Goal: Use online tool/utility: Use online tool/utility

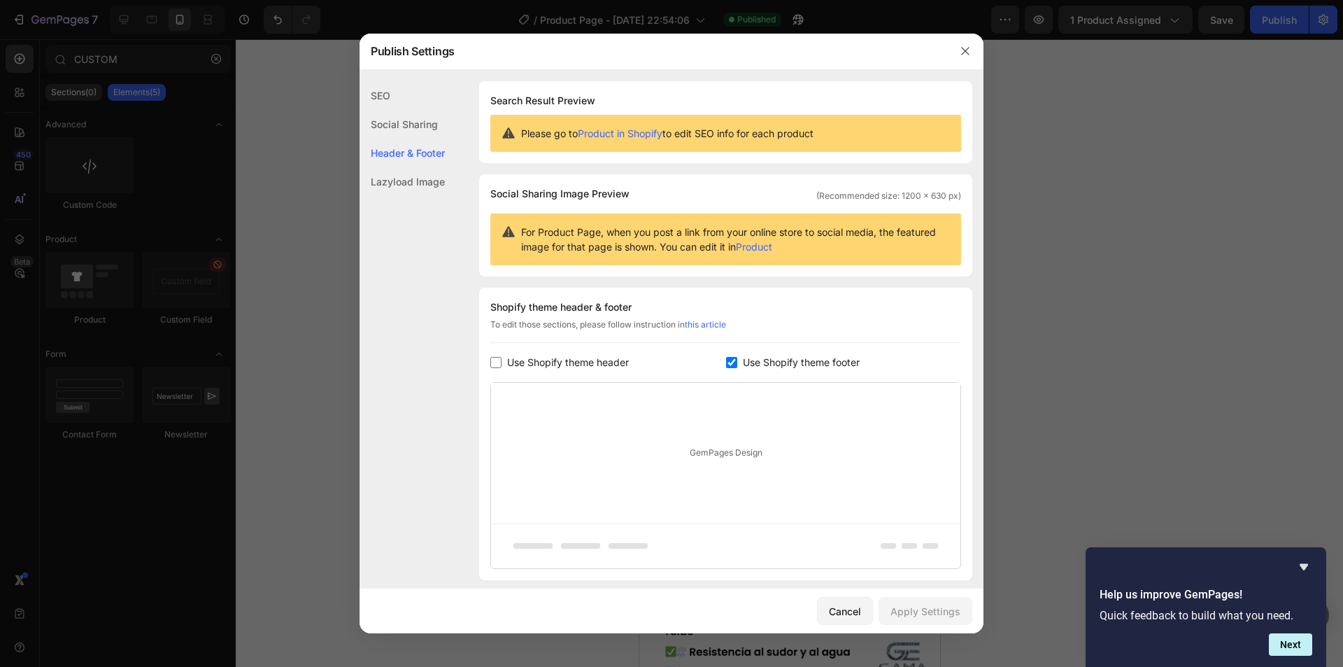
scroll to position [140, 0]
click at [964, 52] on icon "button" at bounding box center [965, 51] width 8 height 8
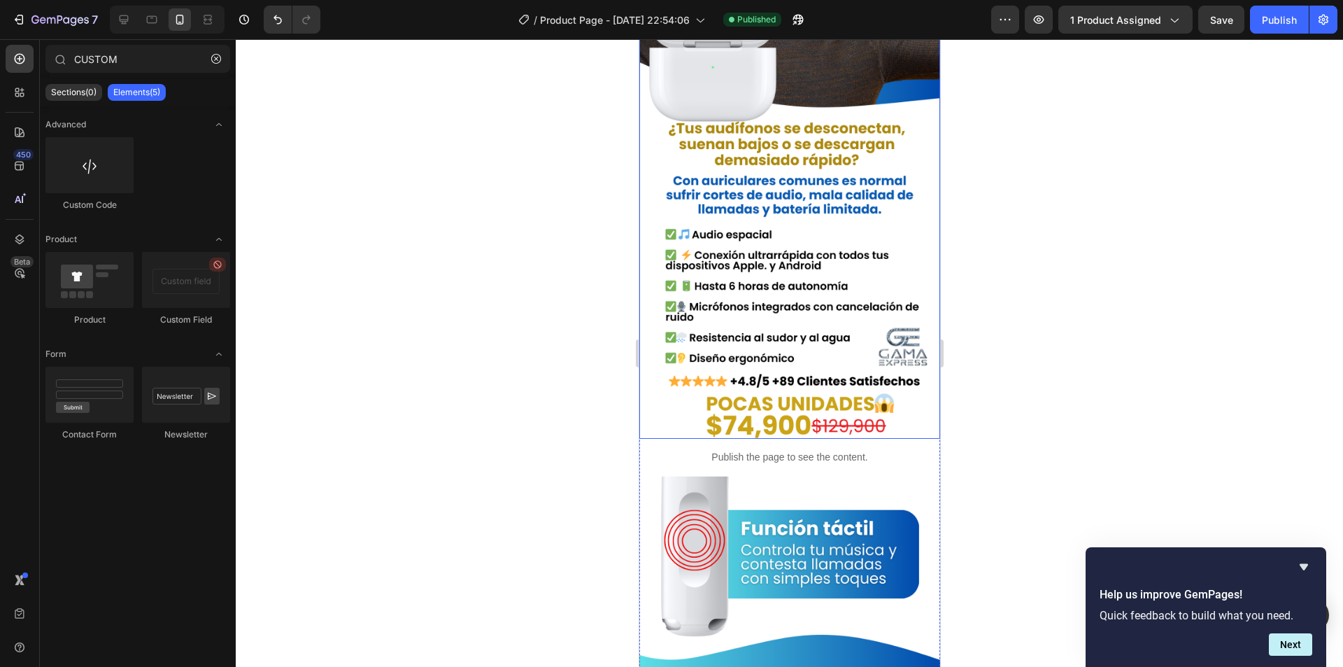
scroll to position [420, 0]
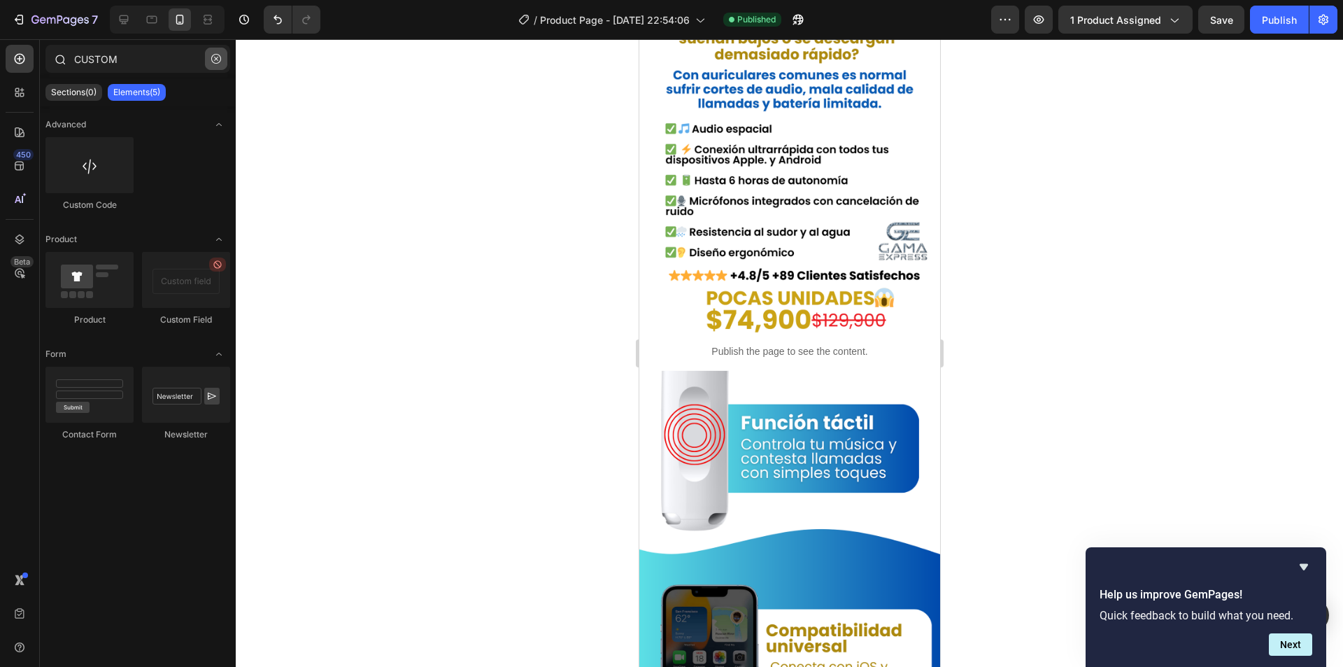
click at [214, 58] on icon "button" at bounding box center [216, 59] width 10 height 10
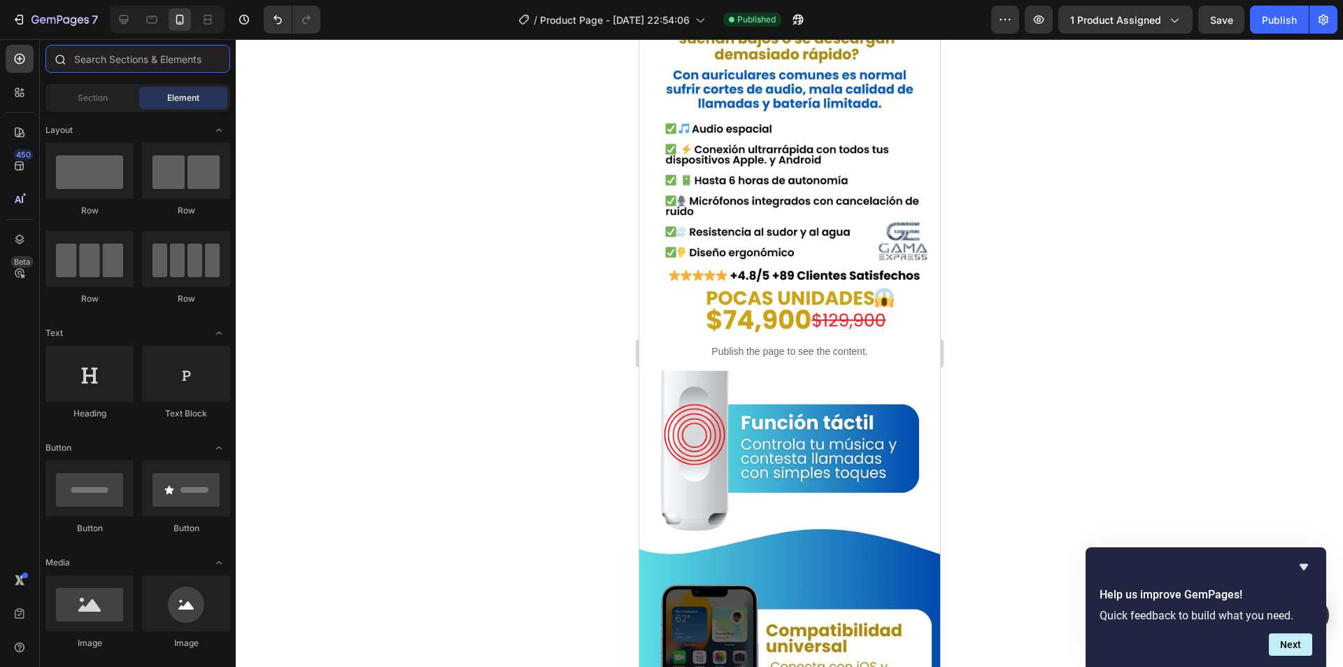
click at [171, 58] on input "text" at bounding box center [137, 59] width 185 height 28
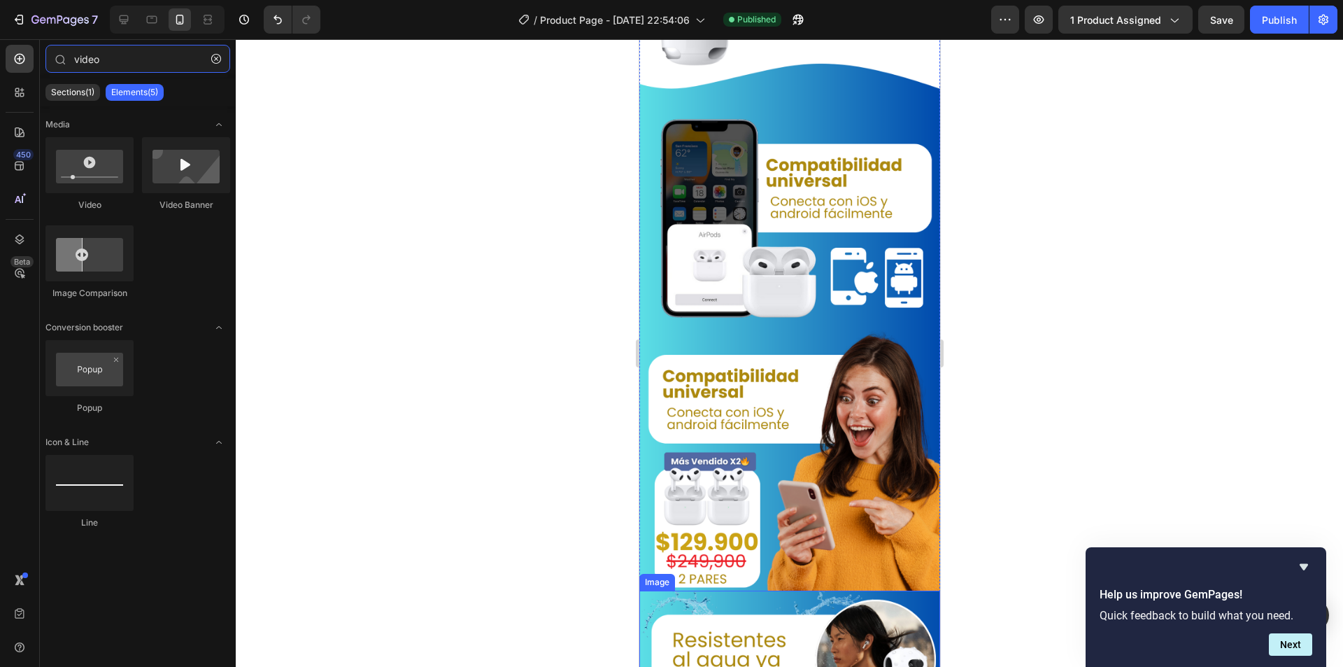
scroll to position [910, 0]
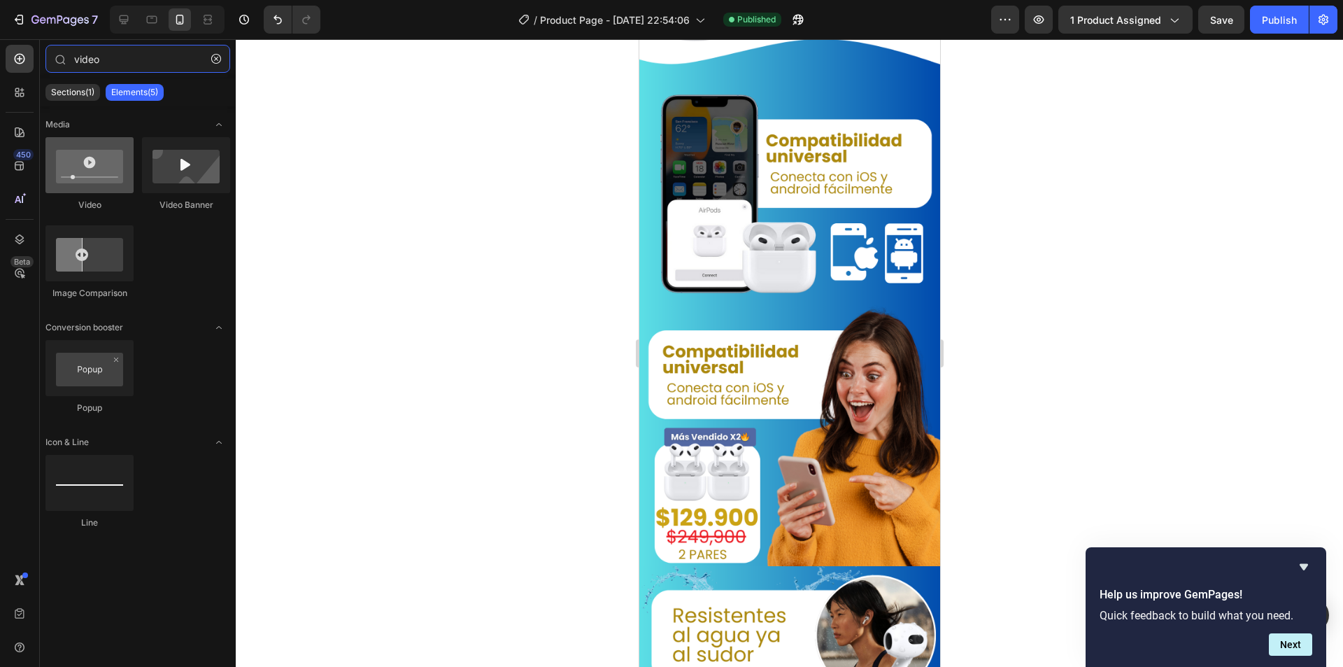
type input "video"
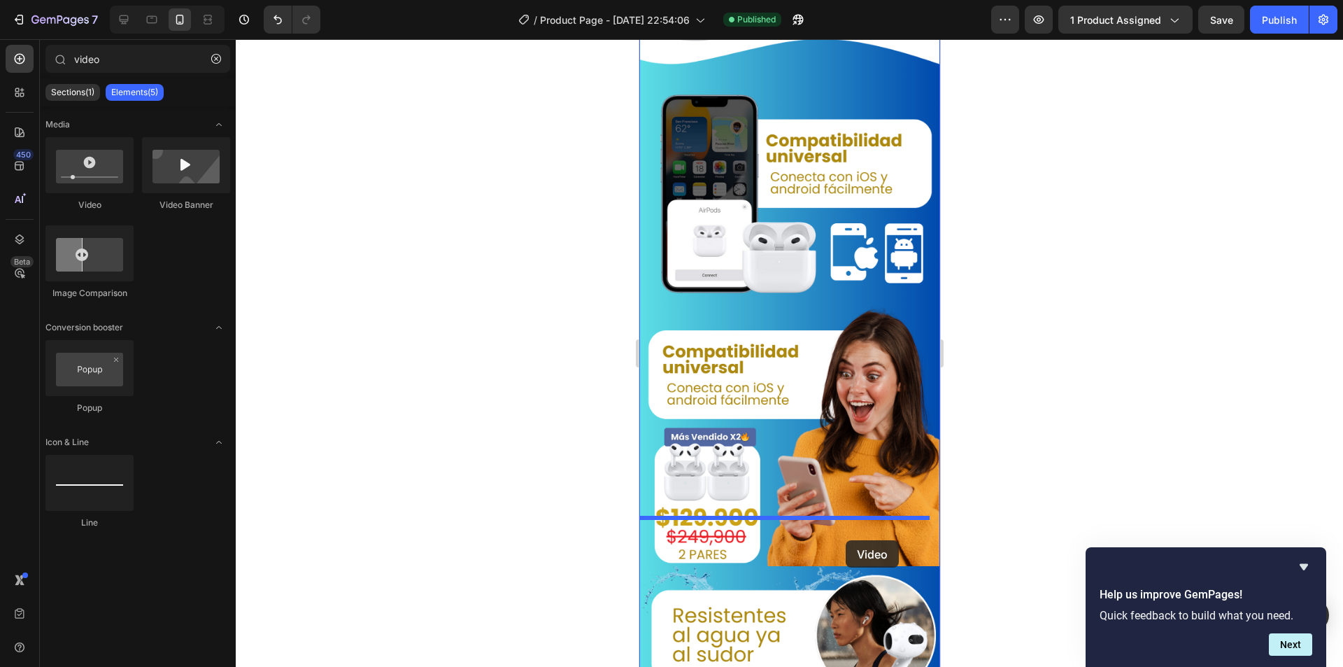
drag, startPoint x: 713, startPoint y: 209, endPoint x: 845, endPoint y: 539, distance: 355.8
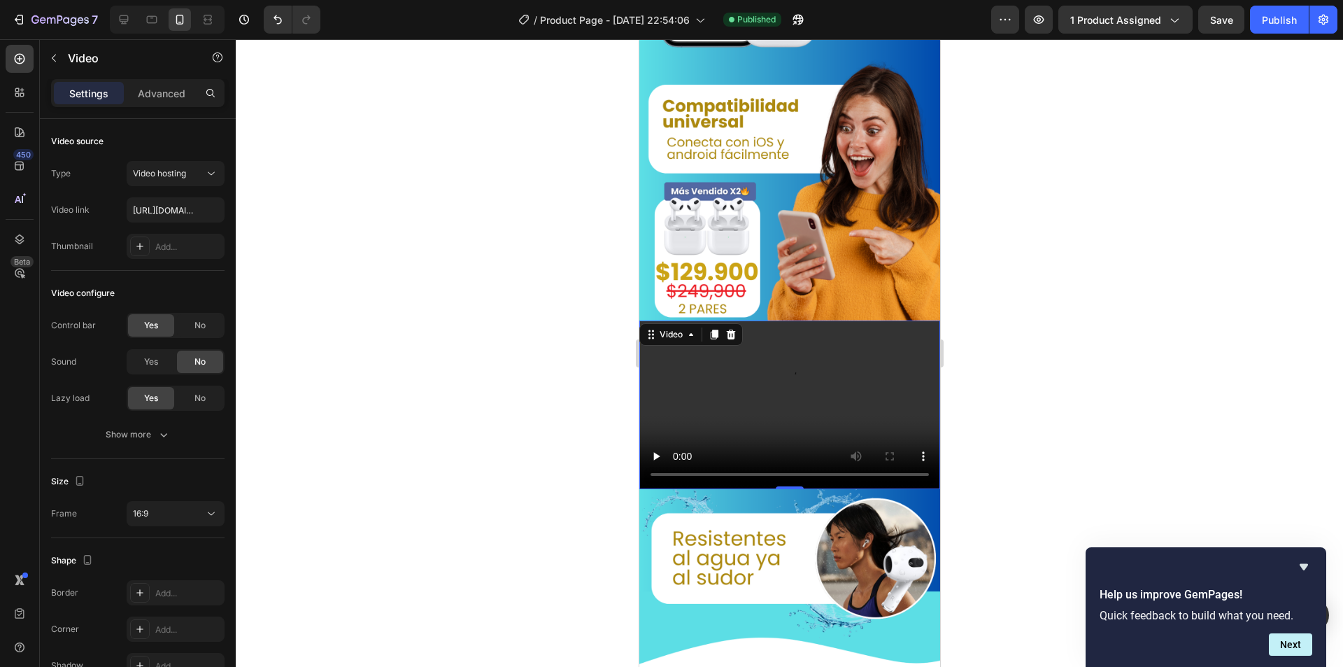
scroll to position [1190, 0]
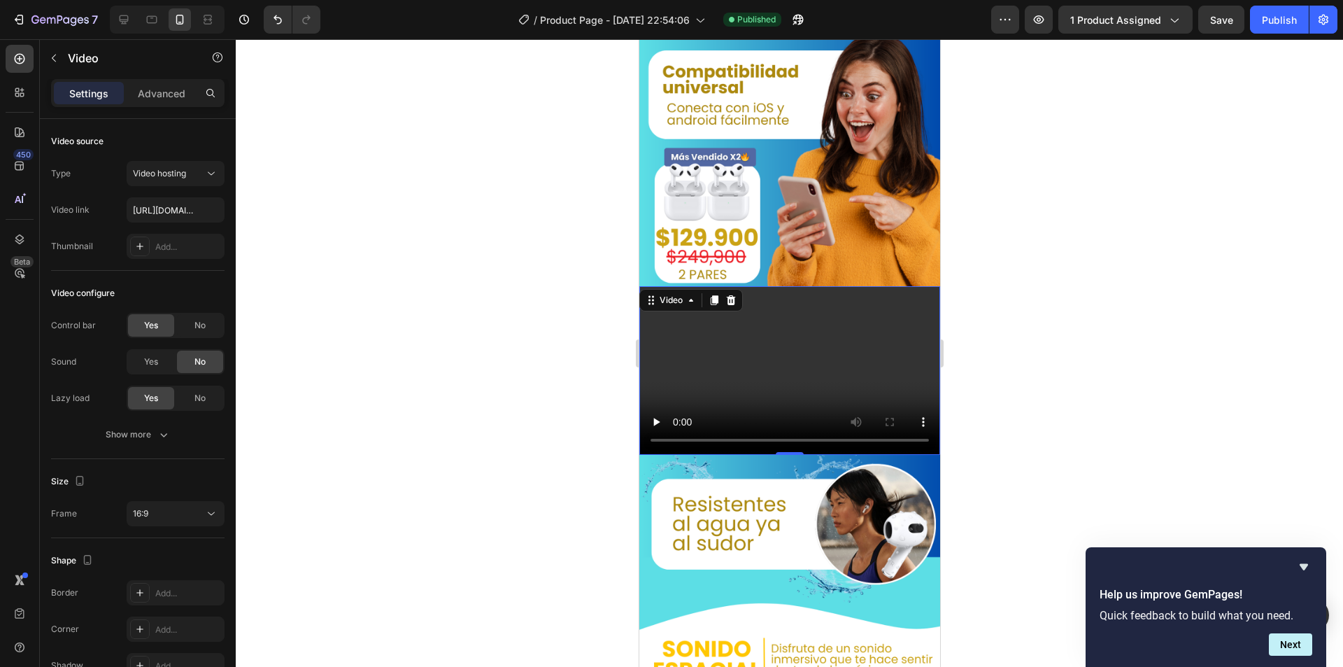
drag, startPoint x: 770, startPoint y: 334, endPoint x: 1245, endPoint y: 353, distance: 475.5
click at [770, 334] on video at bounding box center [789, 370] width 301 height 169
click at [169, 208] on input "[URL][DOMAIN_NAME]" at bounding box center [176, 209] width 98 height 25
click at [188, 207] on input "text" at bounding box center [176, 209] width 98 height 25
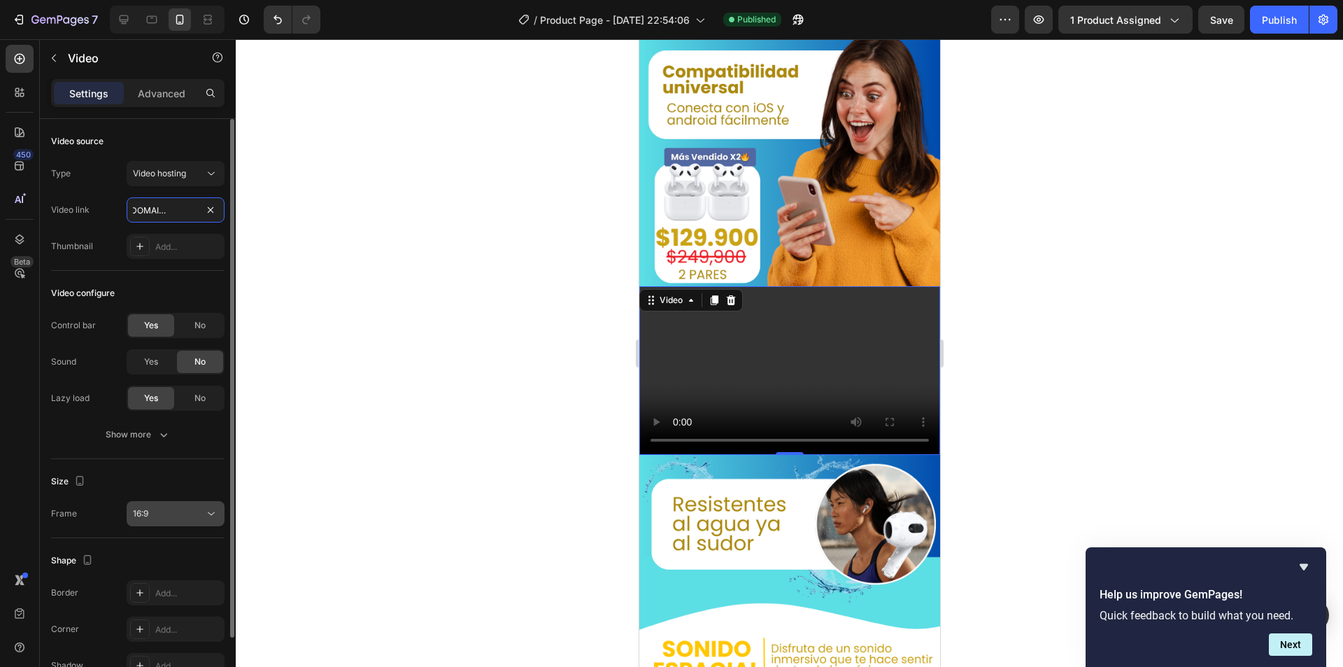
type input "[URL][DOMAIN_NAME]"
click at [178, 513] on div "16:9" at bounding box center [168, 513] width 71 height 13
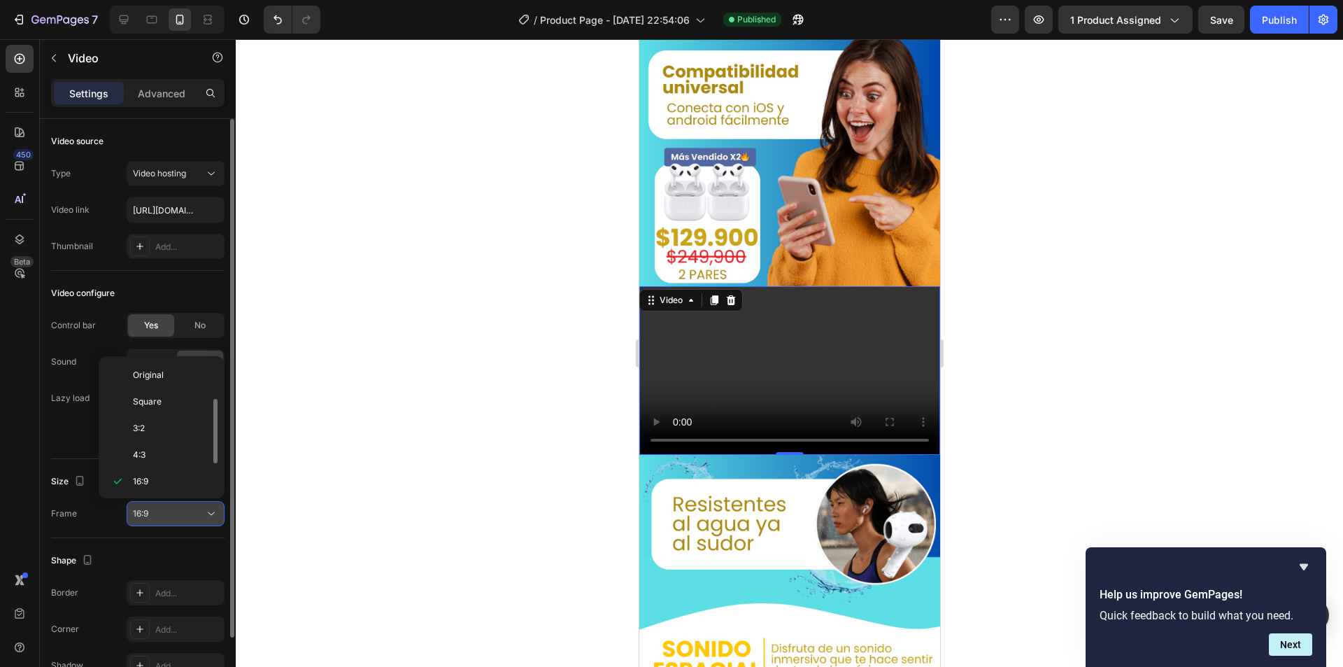
scroll to position [25, 0]
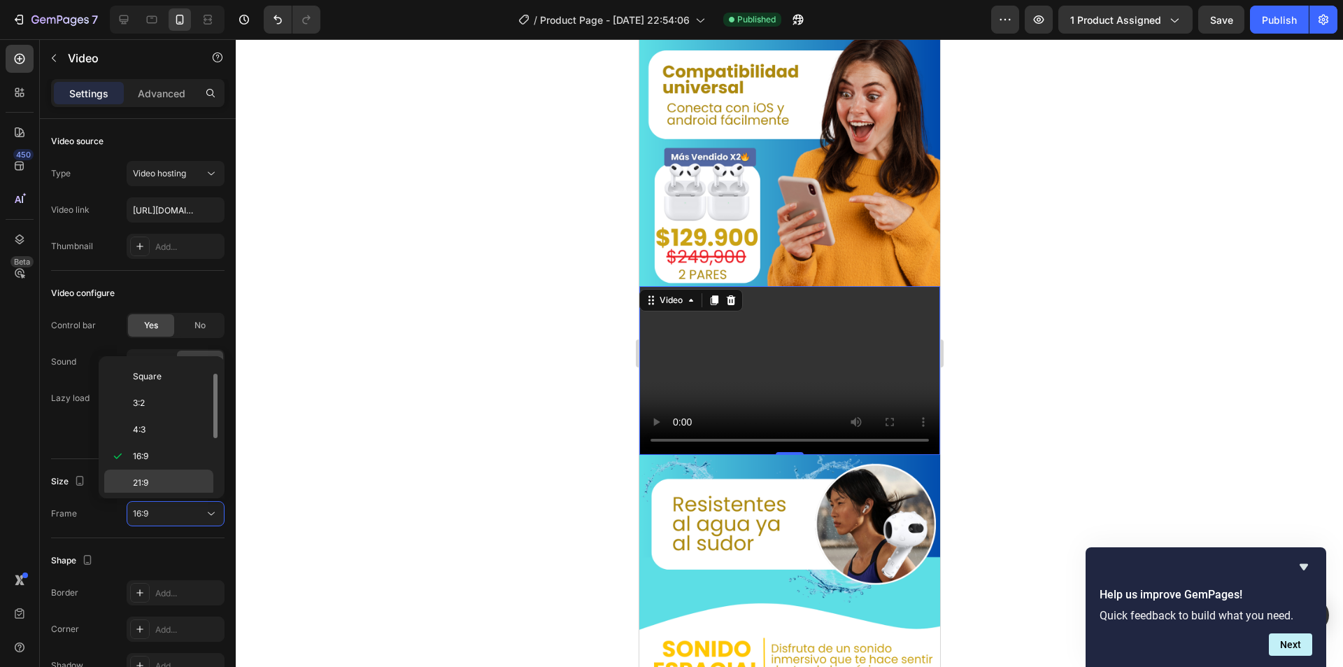
click at [180, 484] on p "21:9" at bounding box center [170, 483] width 74 height 13
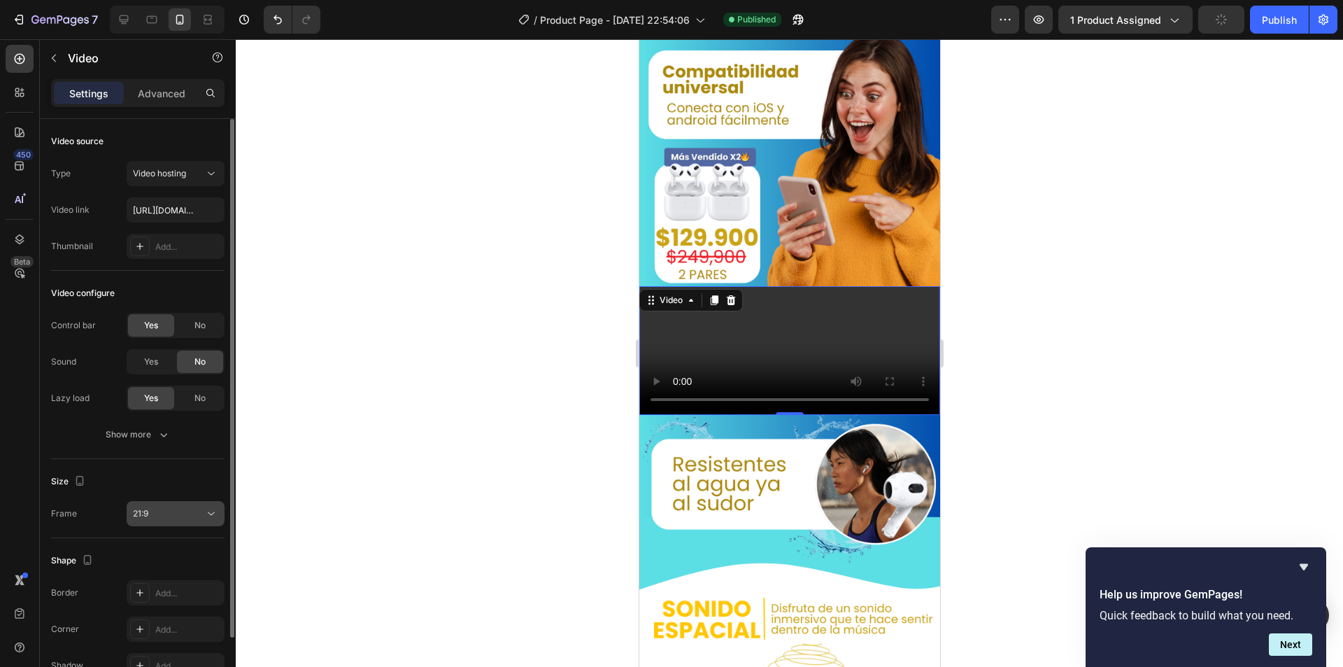
click at [181, 514] on div "21:9" at bounding box center [168, 513] width 71 height 13
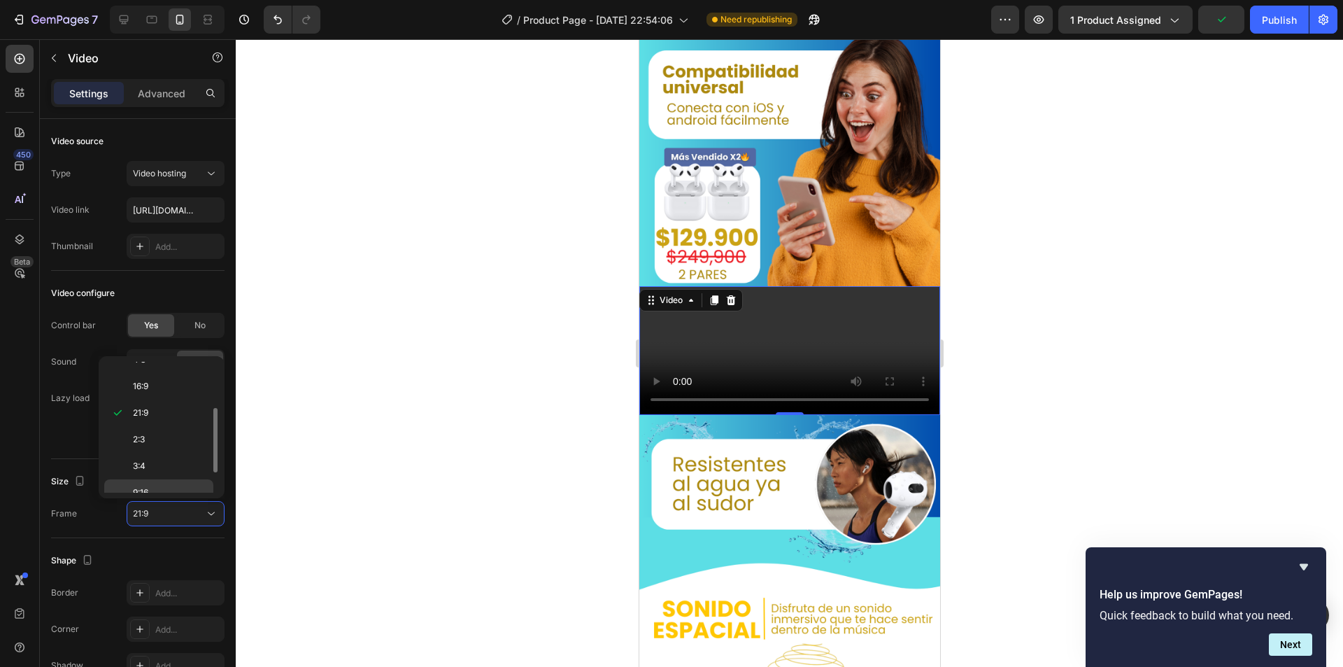
scroll to position [135, 0]
click at [172, 460] on div "9:16" at bounding box center [158, 452] width 109 height 27
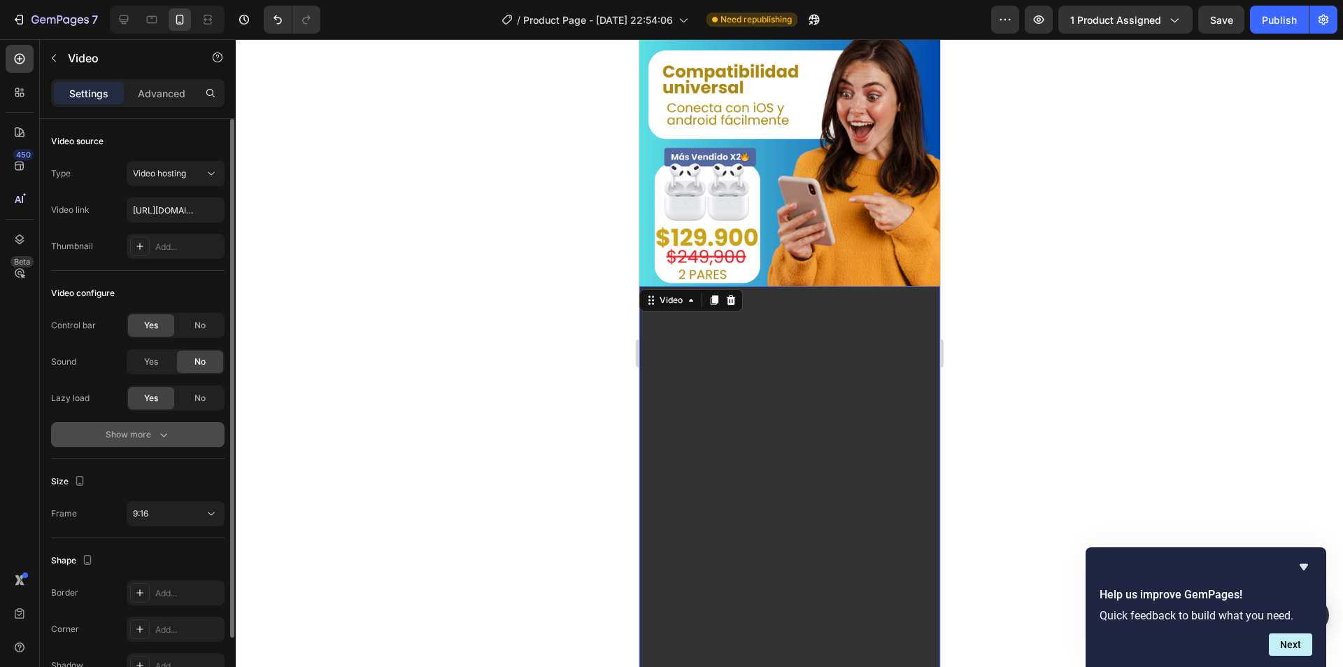
click at [162, 439] on icon "button" at bounding box center [164, 435] width 14 height 14
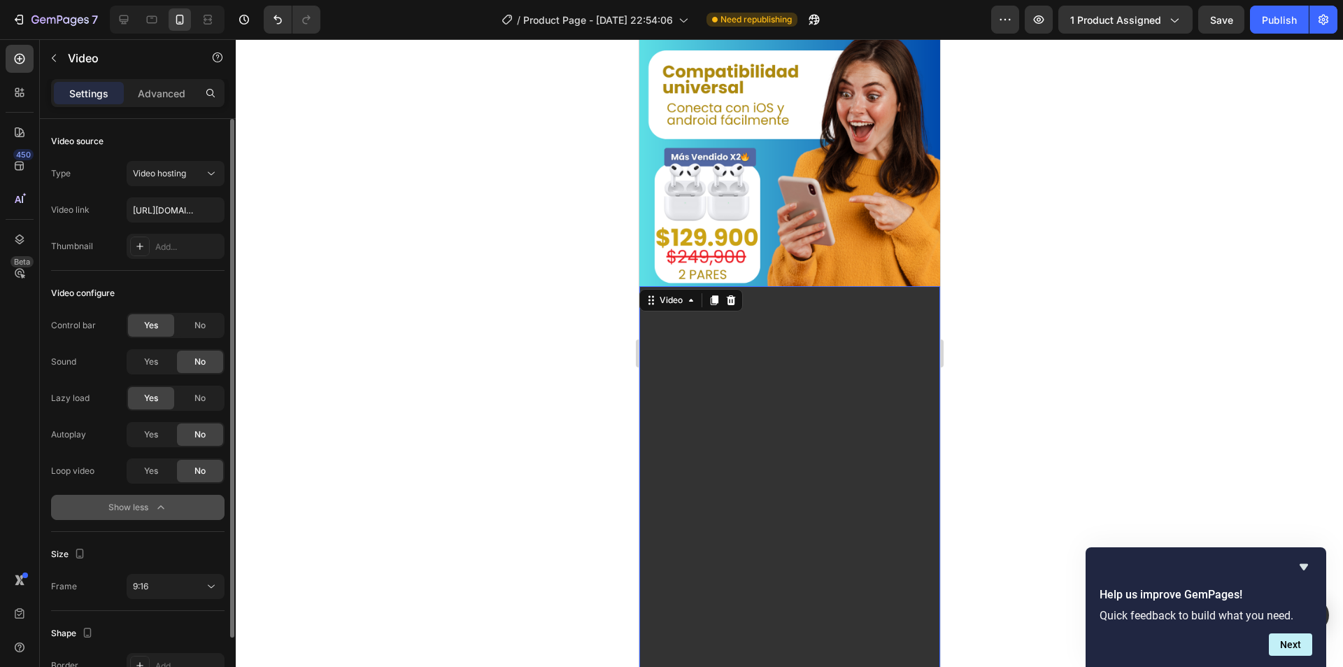
click at [181, 604] on div "Size Frame 9:16" at bounding box center [138, 571] width 174 height 79
click at [181, 587] on div "9:16" at bounding box center [168, 586] width 71 height 13
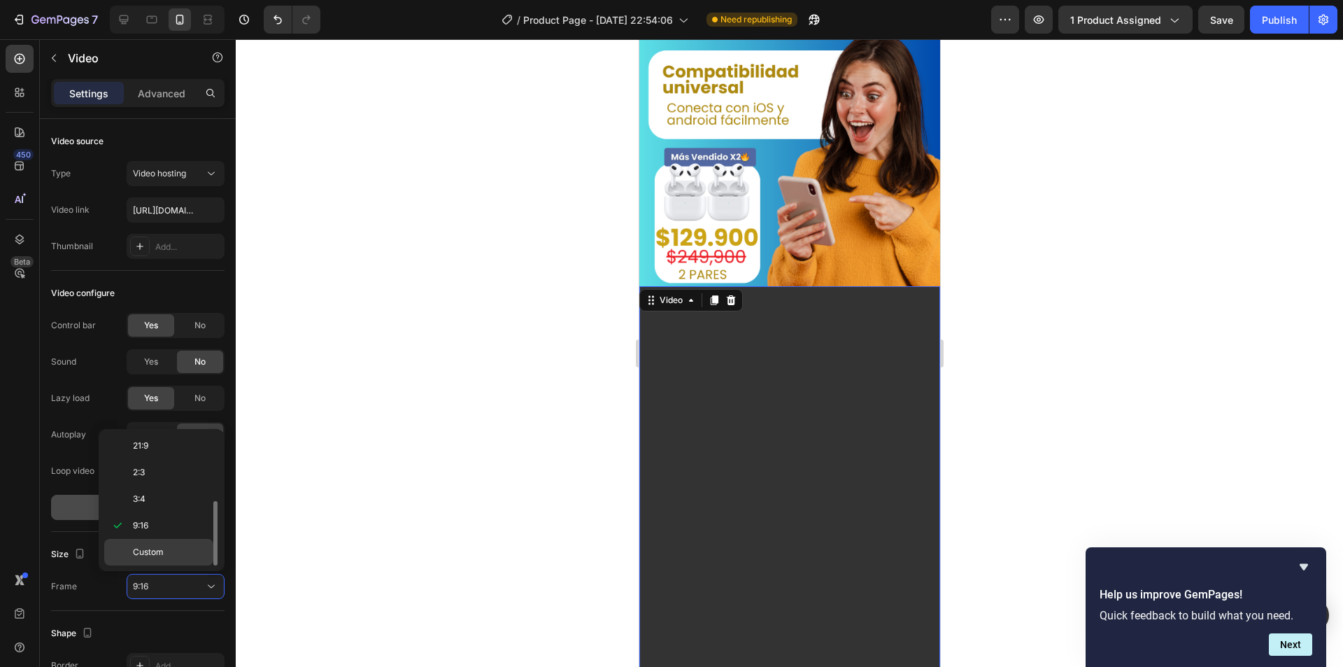
scroll to position [140, 0]
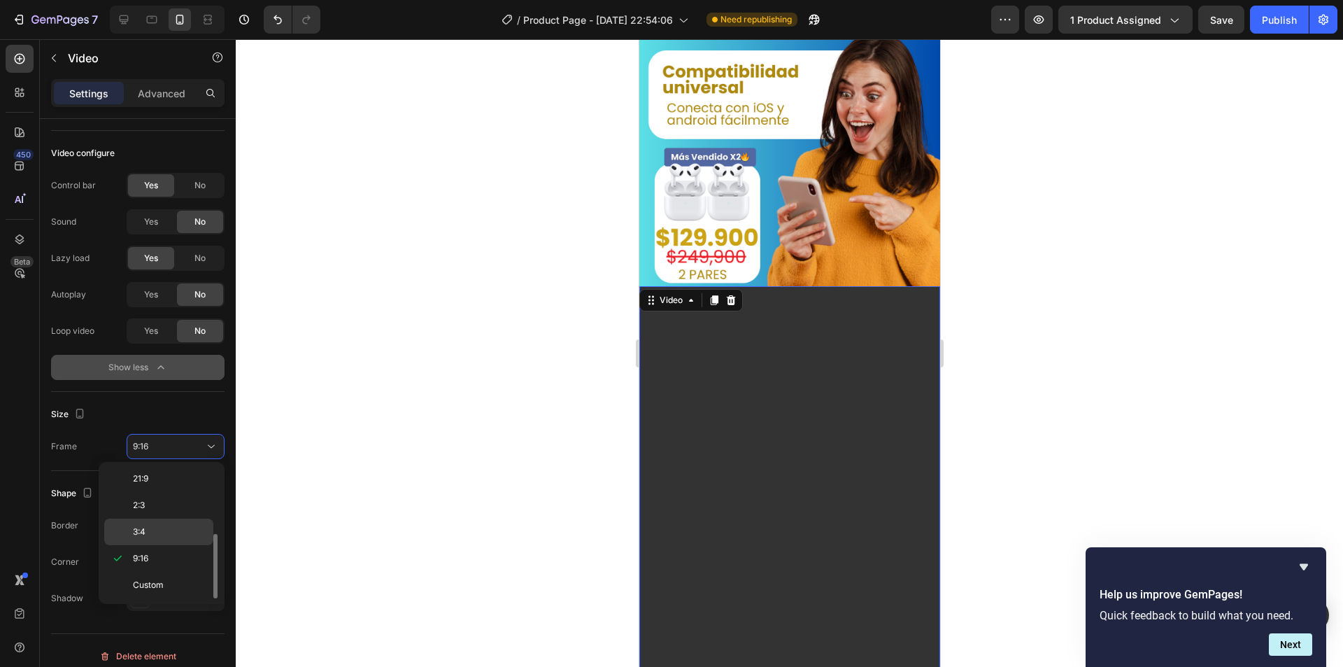
click at [159, 534] on p "3:4" at bounding box center [170, 531] width 74 height 13
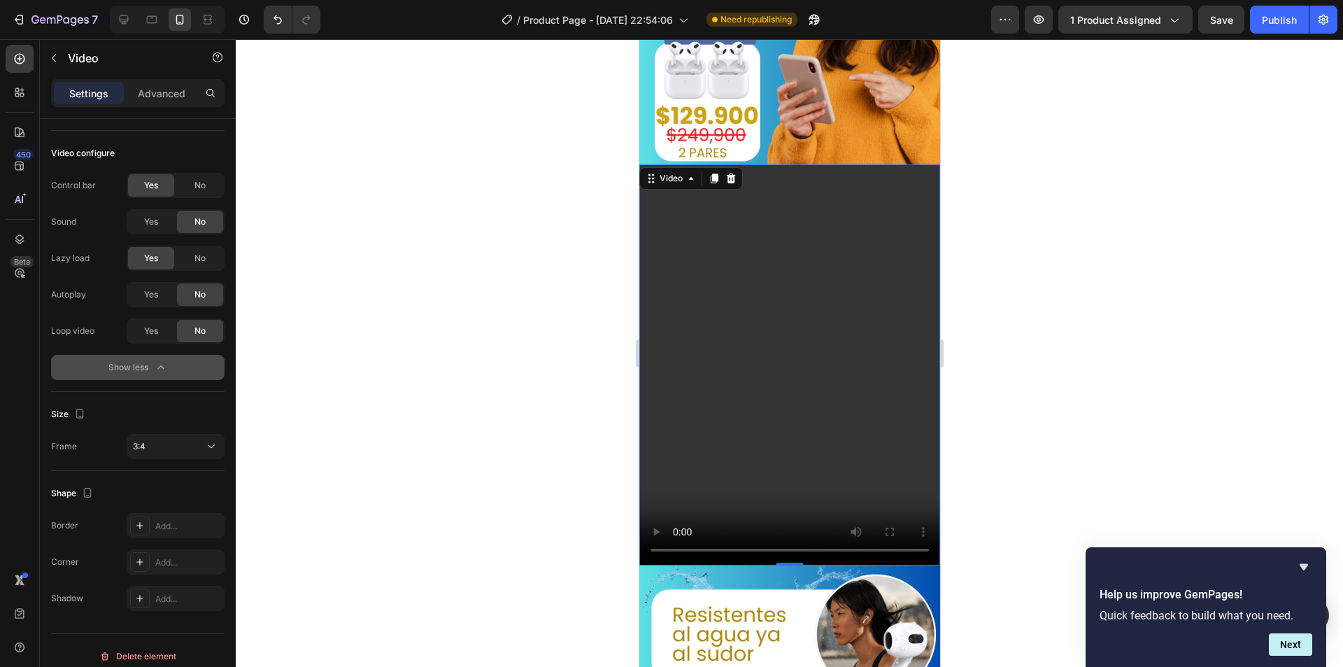
scroll to position [1329, 0]
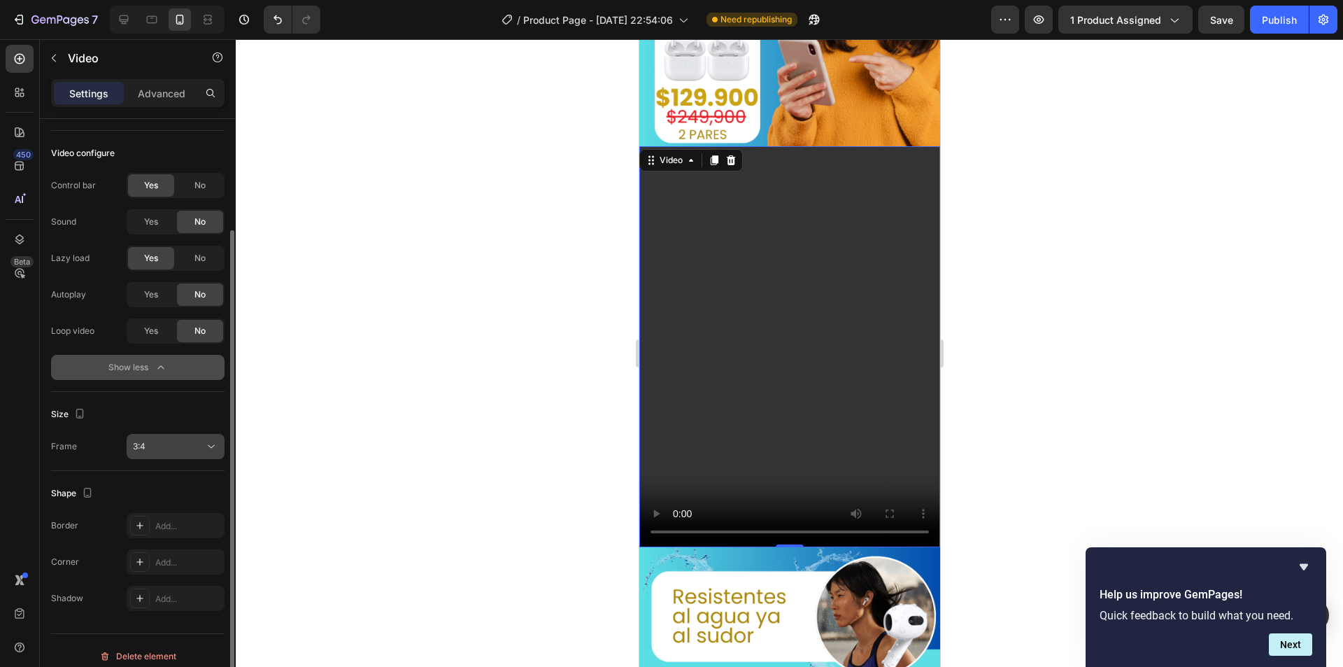
click at [169, 455] on button "3:4" at bounding box center [176, 446] width 98 height 25
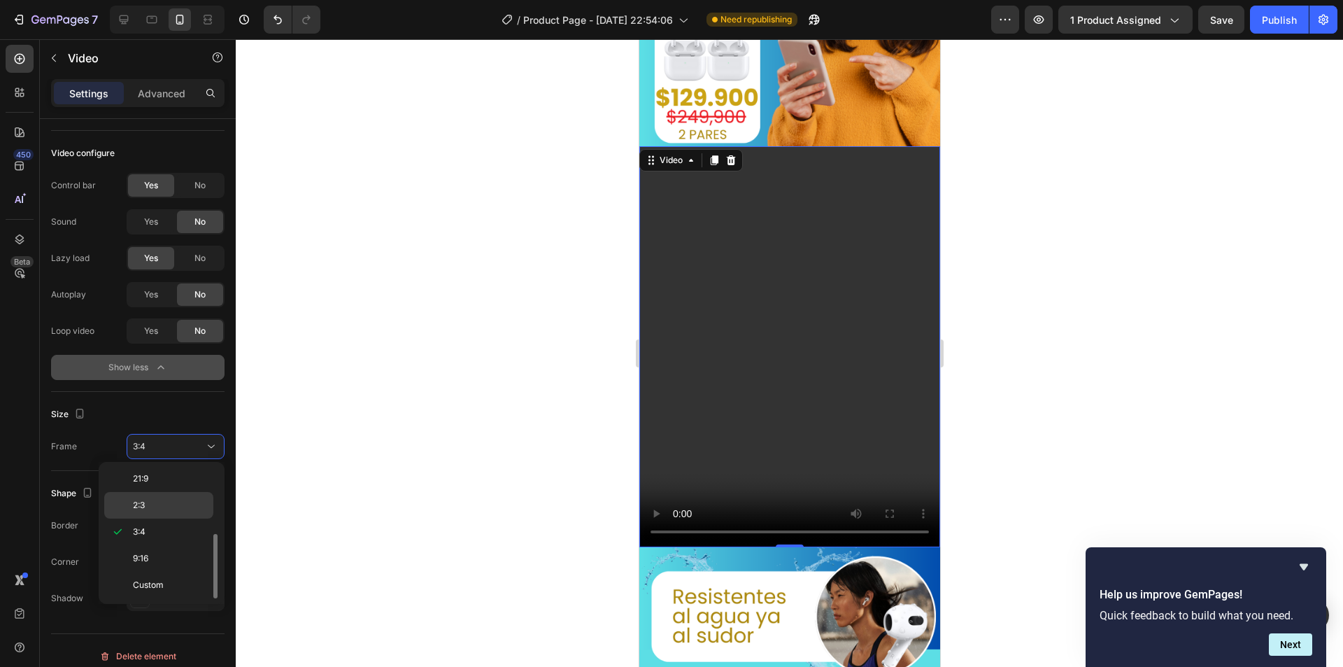
click at [169, 505] on p "2:3" at bounding box center [170, 505] width 74 height 13
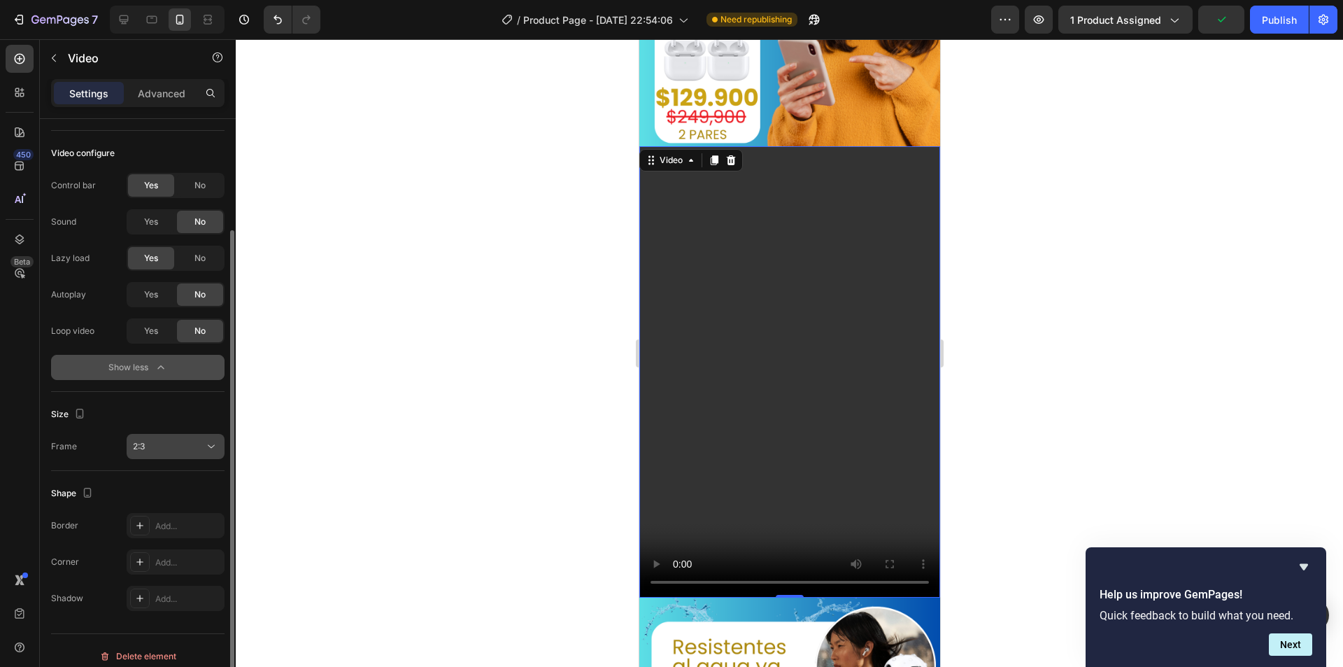
click at [160, 442] on div "2:3" at bounding box center [168, 446] width 71 height 13
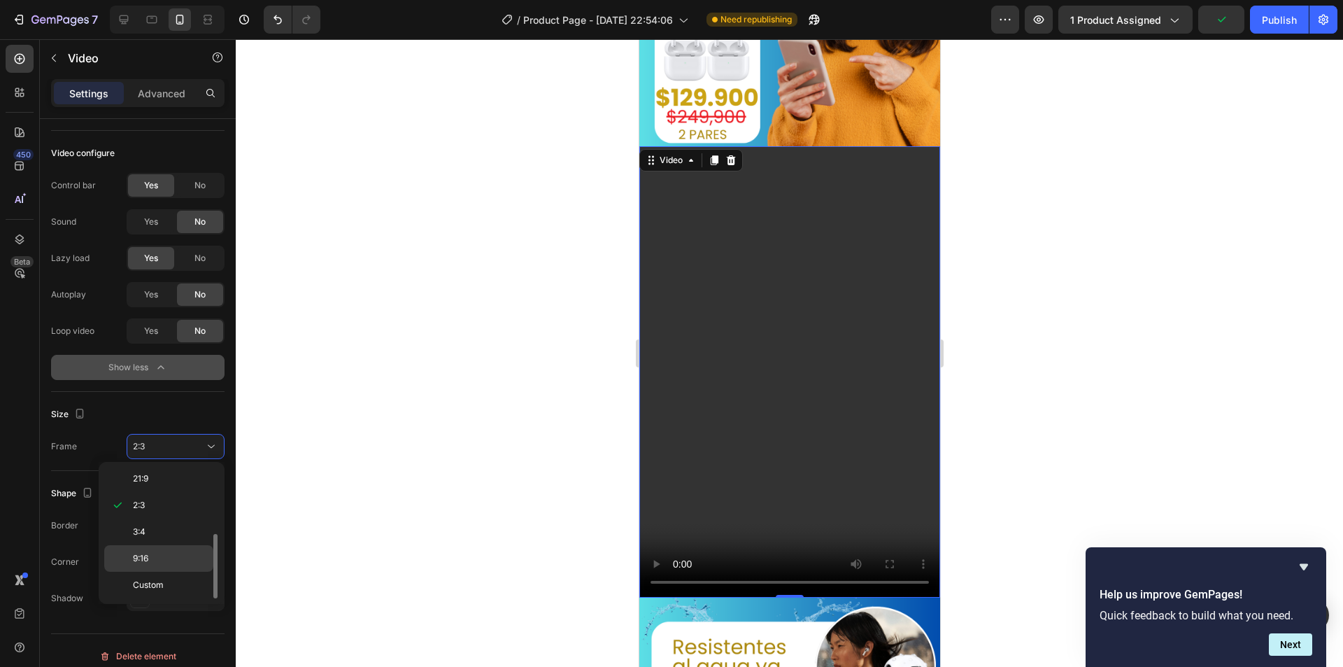
click at [168, 558] on p "9:16" at bounding box center [170, 558] width 74 height 13
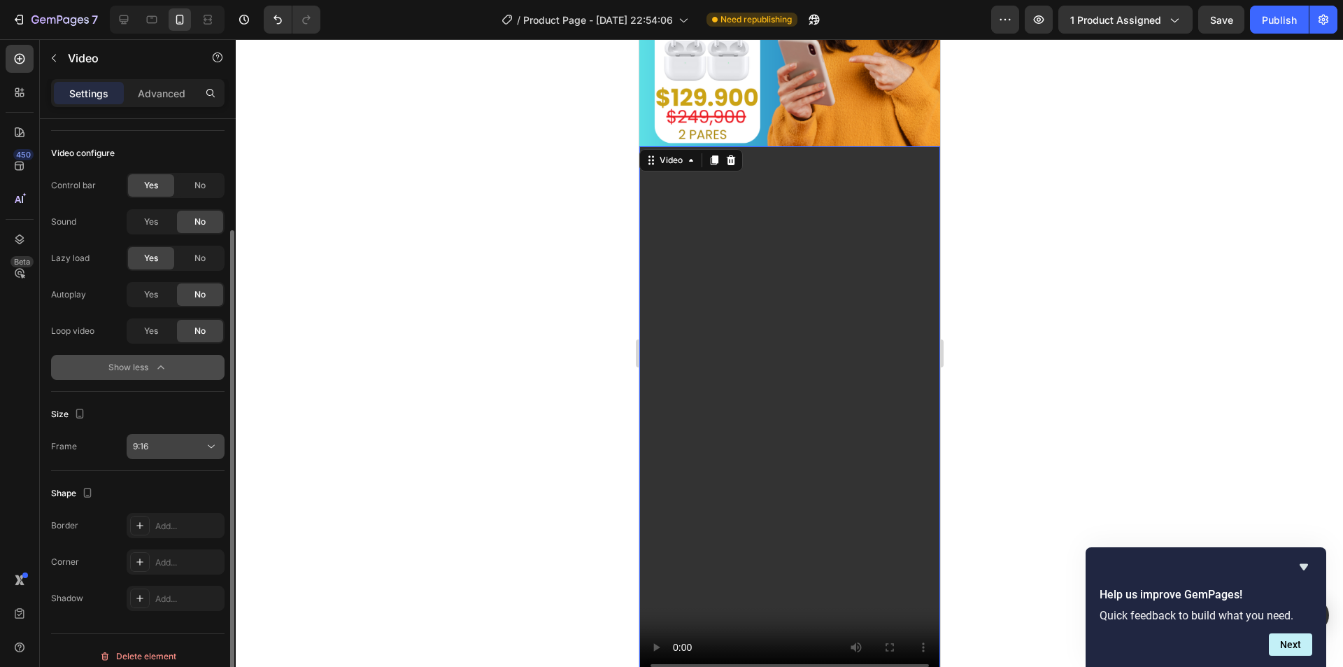
click at [174, 446] on div "9:16" at bounding box center [168, 446] width 71 height 13
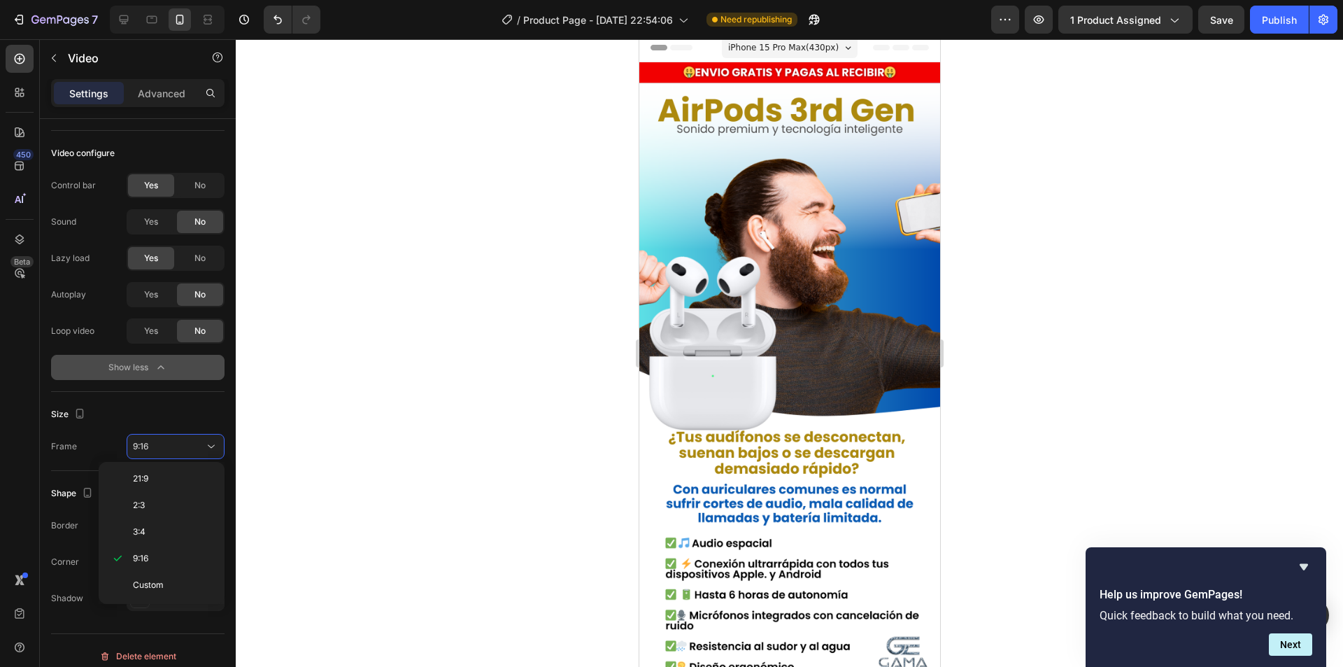
scroll to position [0, 0]
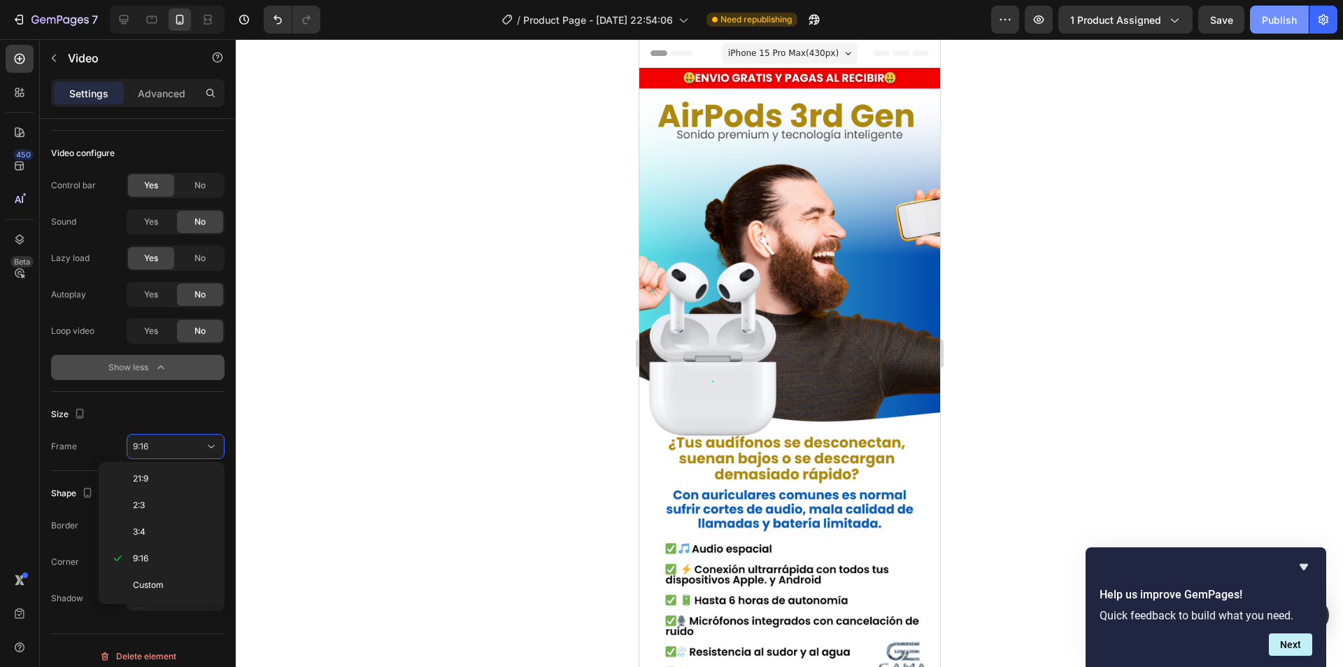
click at [1292, 22] on div "Publish" at bounding box center [1279, 20] width 35 height 15
